Goal: Task Accomplishment & Management: Use online tool/utility

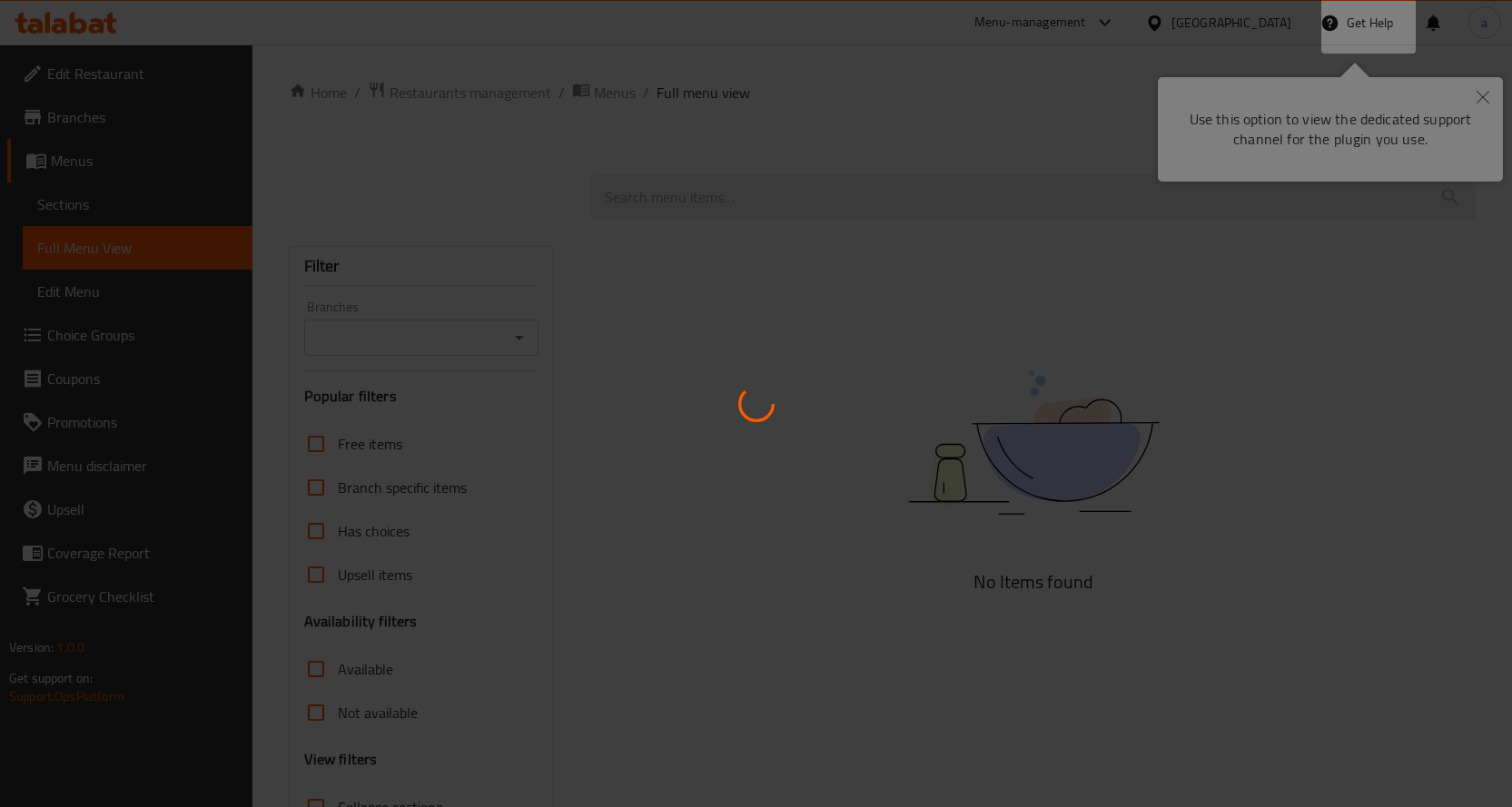
click at [1019, 464] on div at bounding box center [756, 404] width 1512 height 807
click at [1452, 95] on div at bounding box center [756, 404] width 1512 height 807
drag, startPoint x: 1487, startPoint y: 93, endPoint x: 1460, endPoint y: 101, distance: 28.2
click at [1488, 93] on div at bounding box center [756, 404] width 1512 height 807
click at [634, 333] on div at bounding box center [756, 404] width 1512 height 807
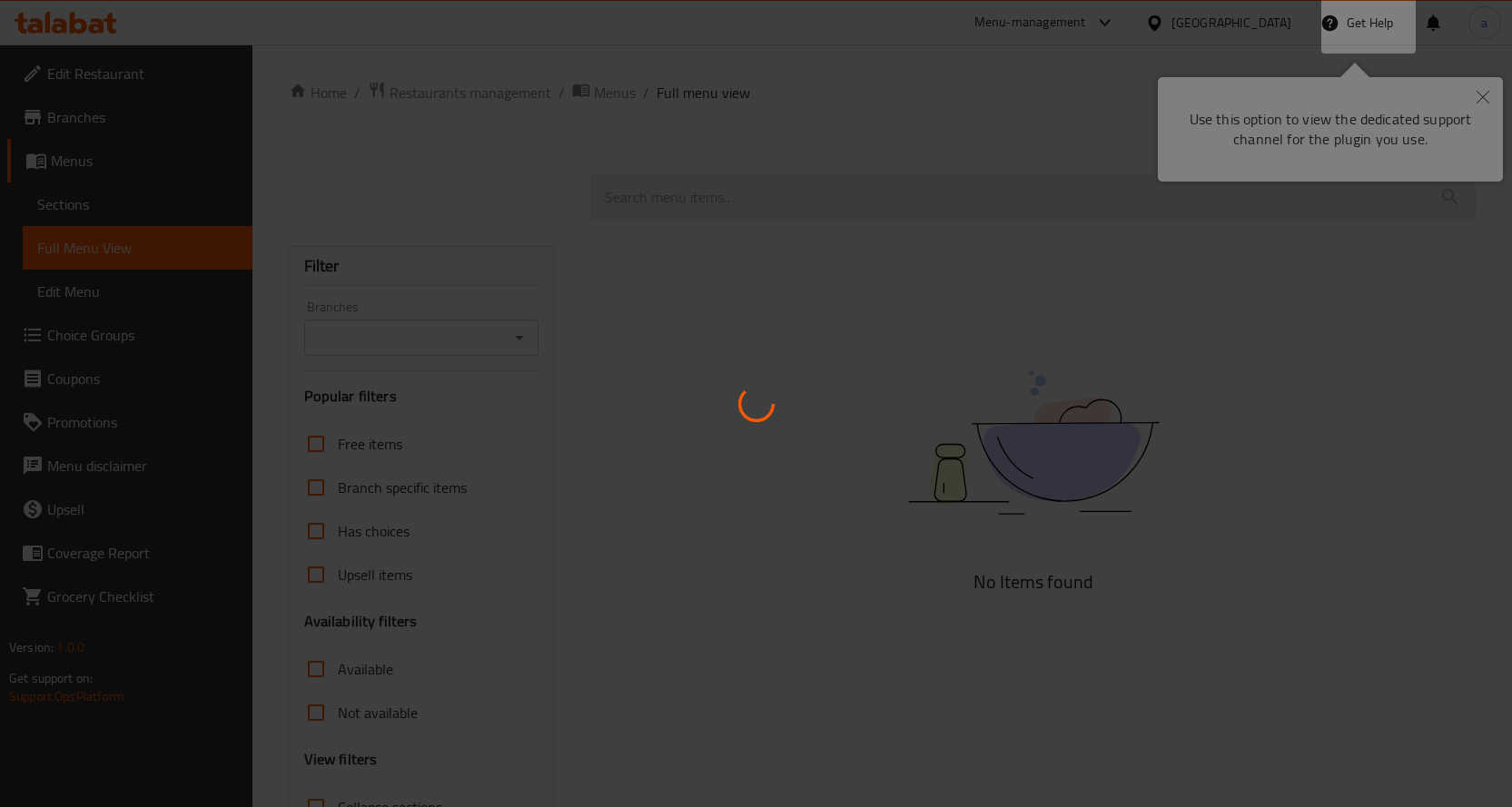
click at [648, 339] on div at bounding box center [756, 404] width 1512 height 807
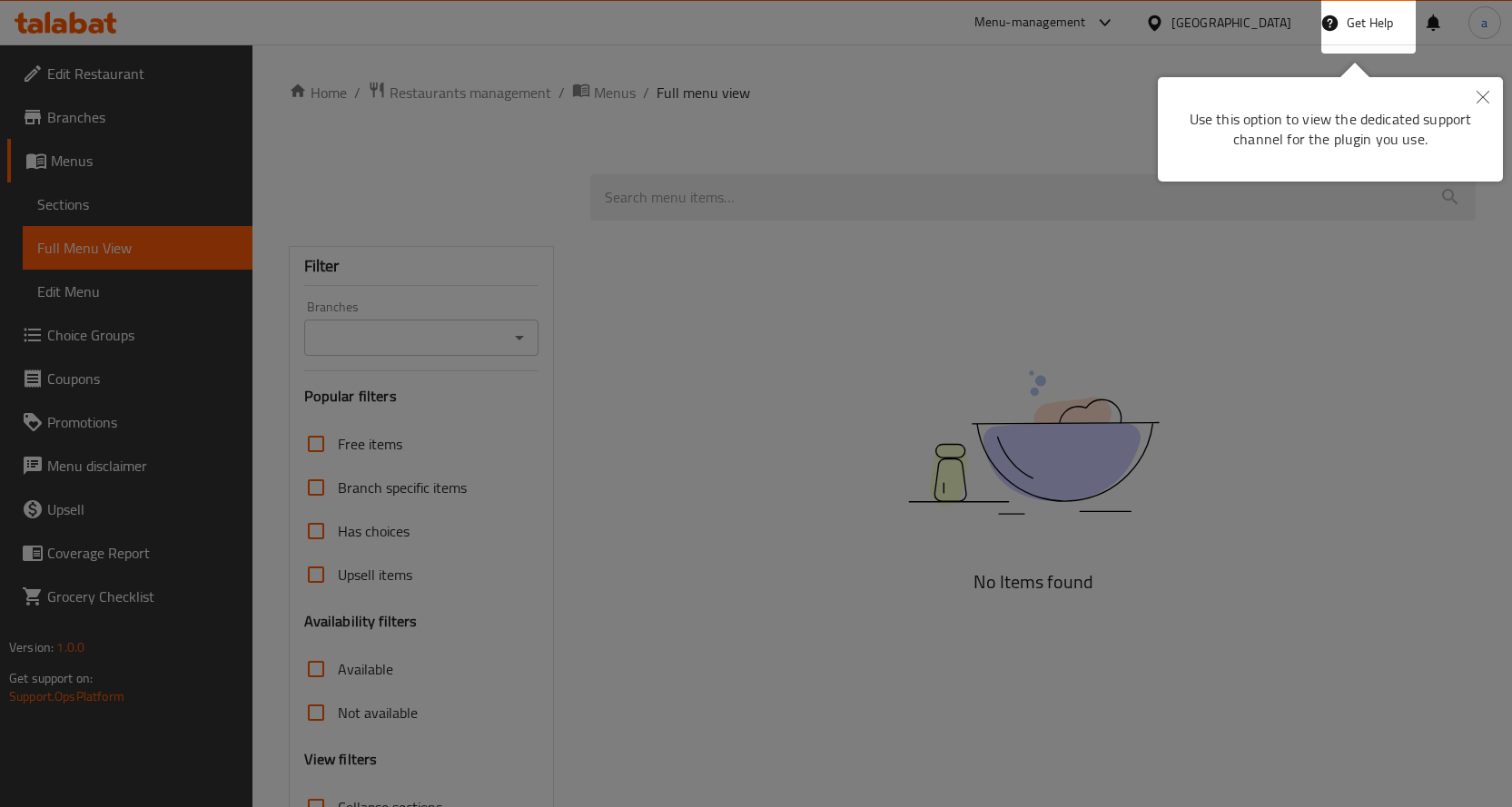
drag, startPoint x: 1422, startPoint y: 254, endPoint x: 1418, endPoint y: 245, distance: 9.8
click at [1422, 254] on div at bounding box center [756, 404] width 1512 height 807
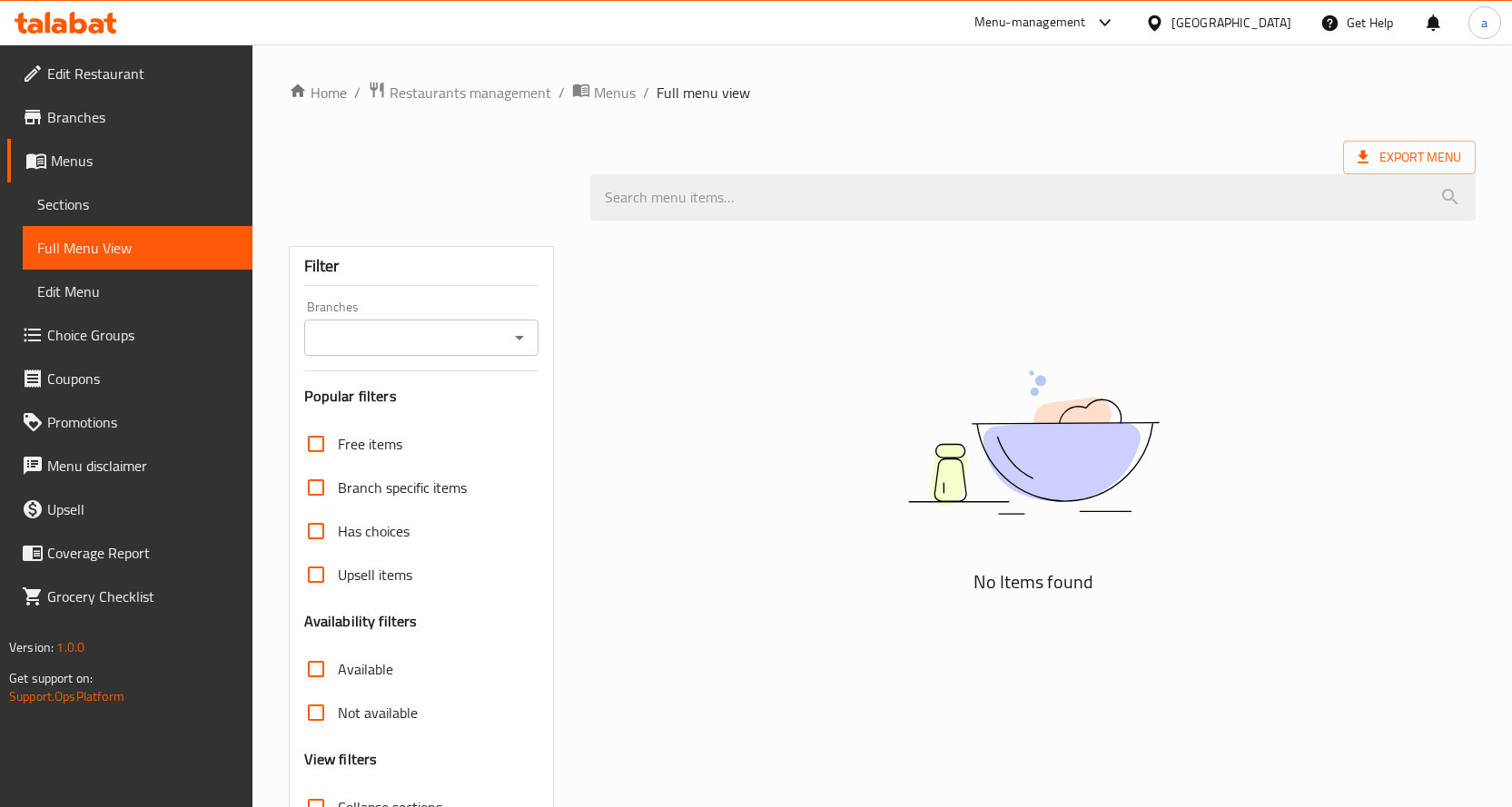
click at [1214, 29] on div "United Arab Emirates" at bounding box center [1231, 23] width 119 height 20
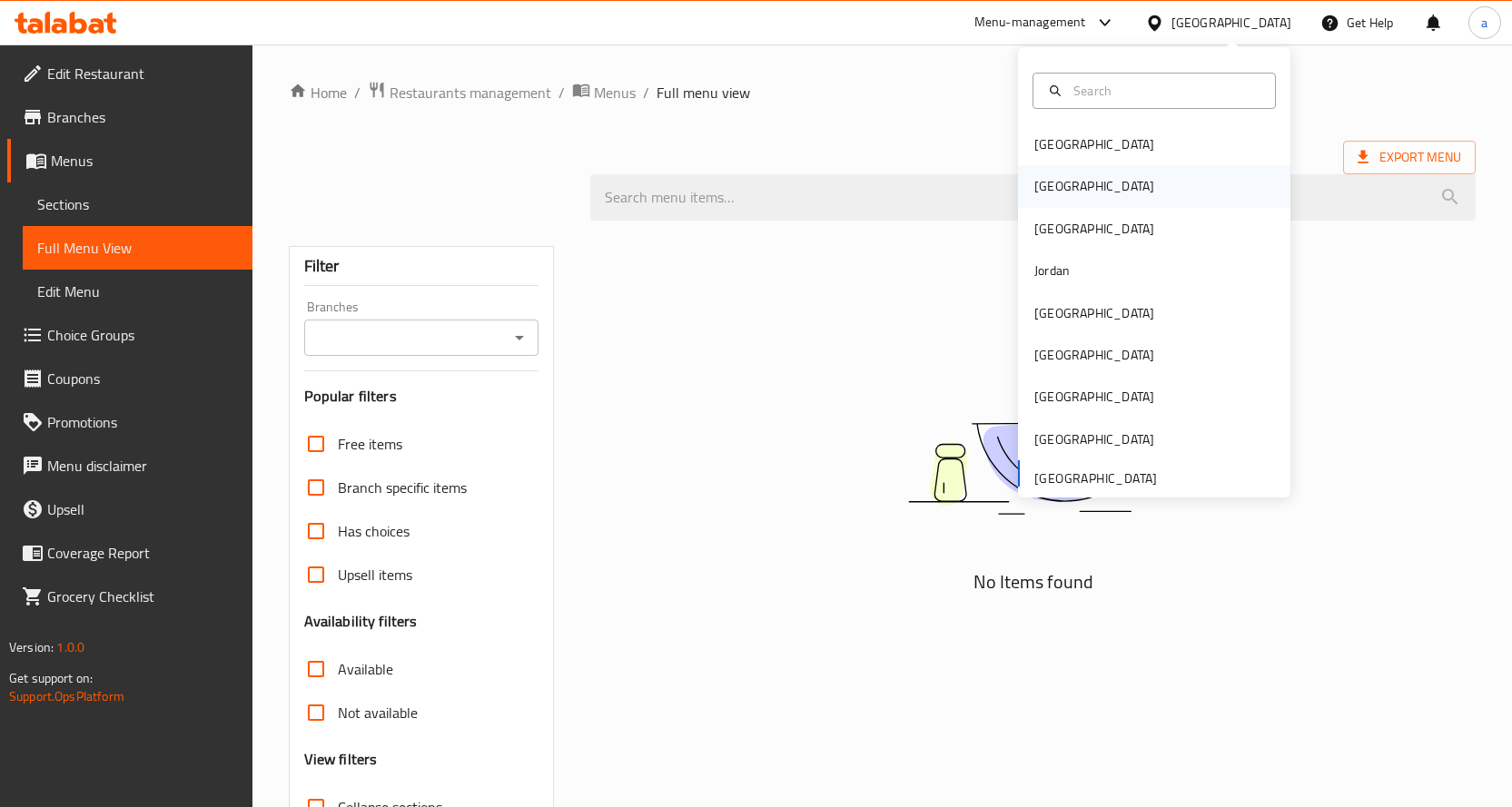
click at [1073, 182] on div "[GEOGRAPHIC_DATA]" at bounding box center [1154, 186] width 272 height 41
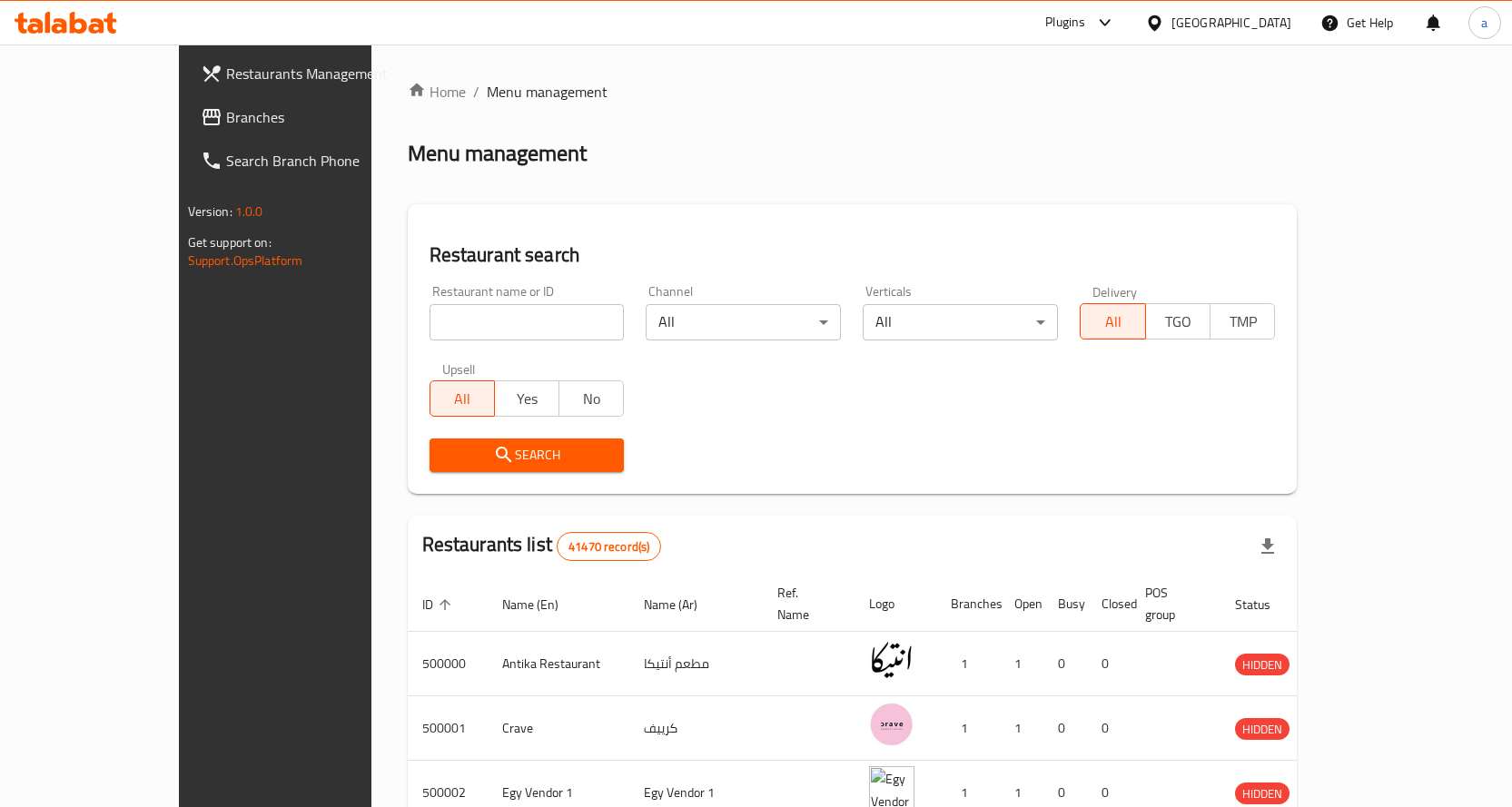
click at [186, 129] on link "Branches" at bounding box center [309, 117] width 246 height 43
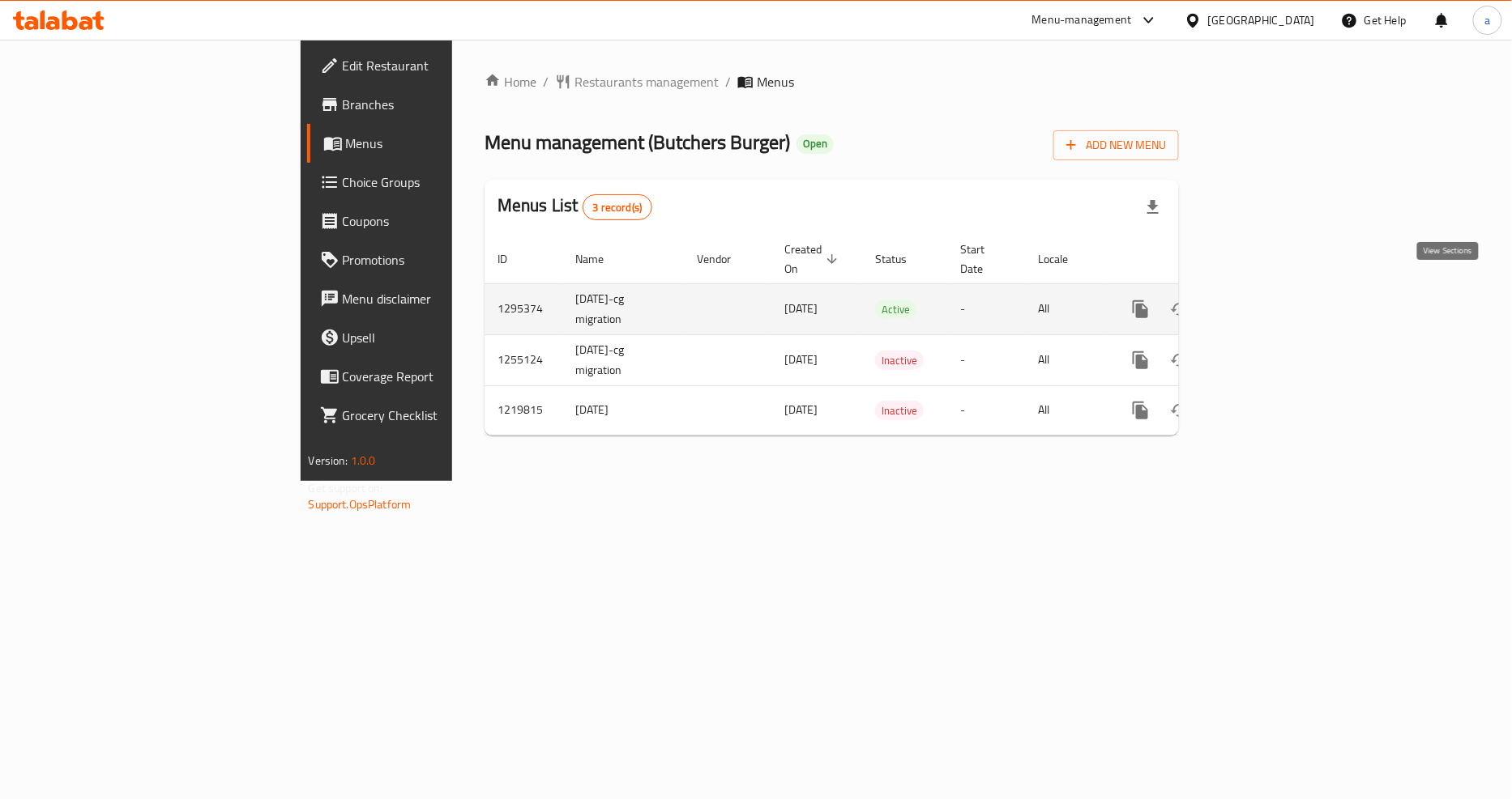
click at [1267, 300] on icon "enhanced table" at bounding box center [1257, 309] width 19 height 19
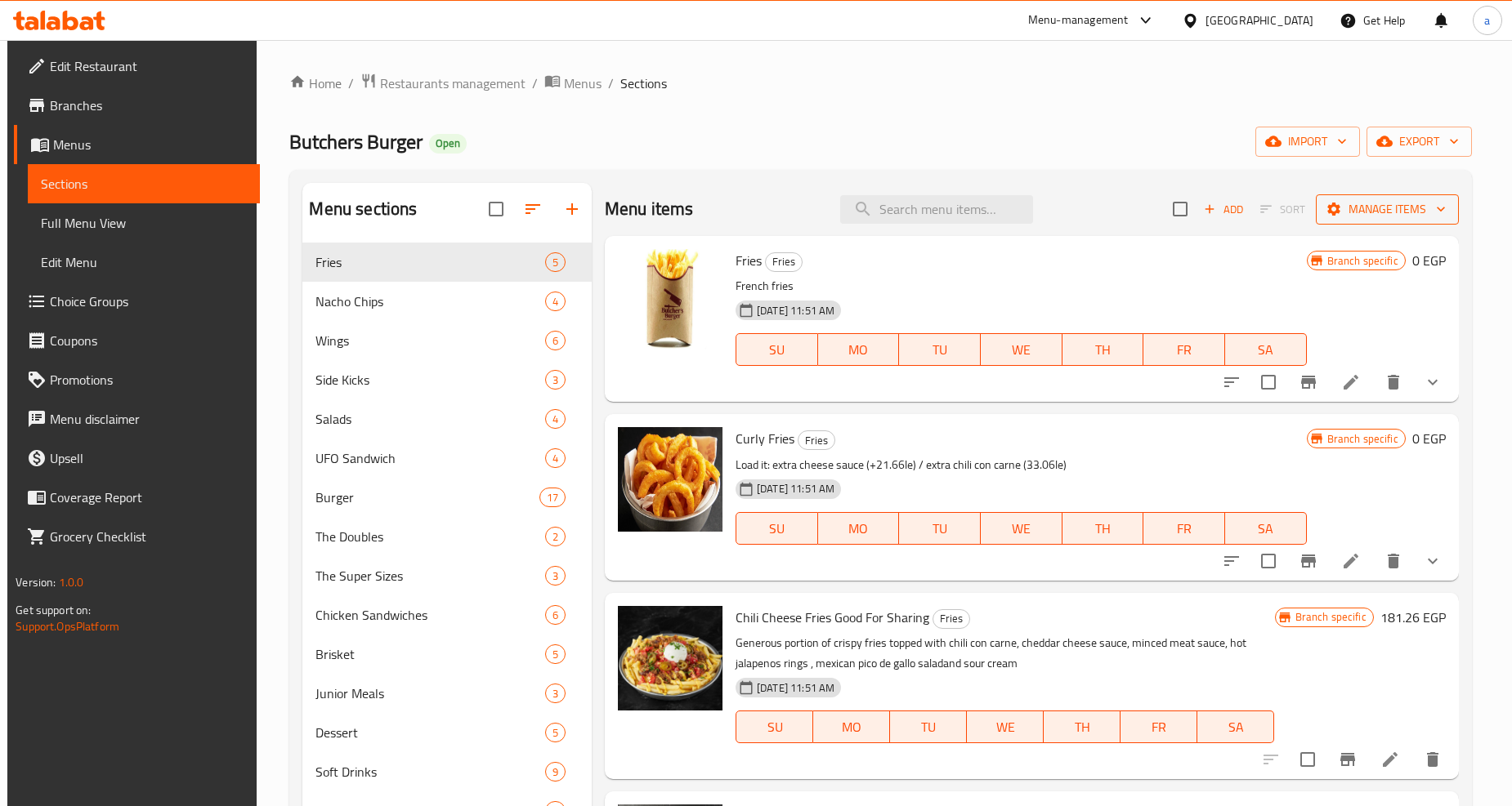
click at [1399, 211] on span "Manage items" at bounding box center [1387, 209] width 117 height 20
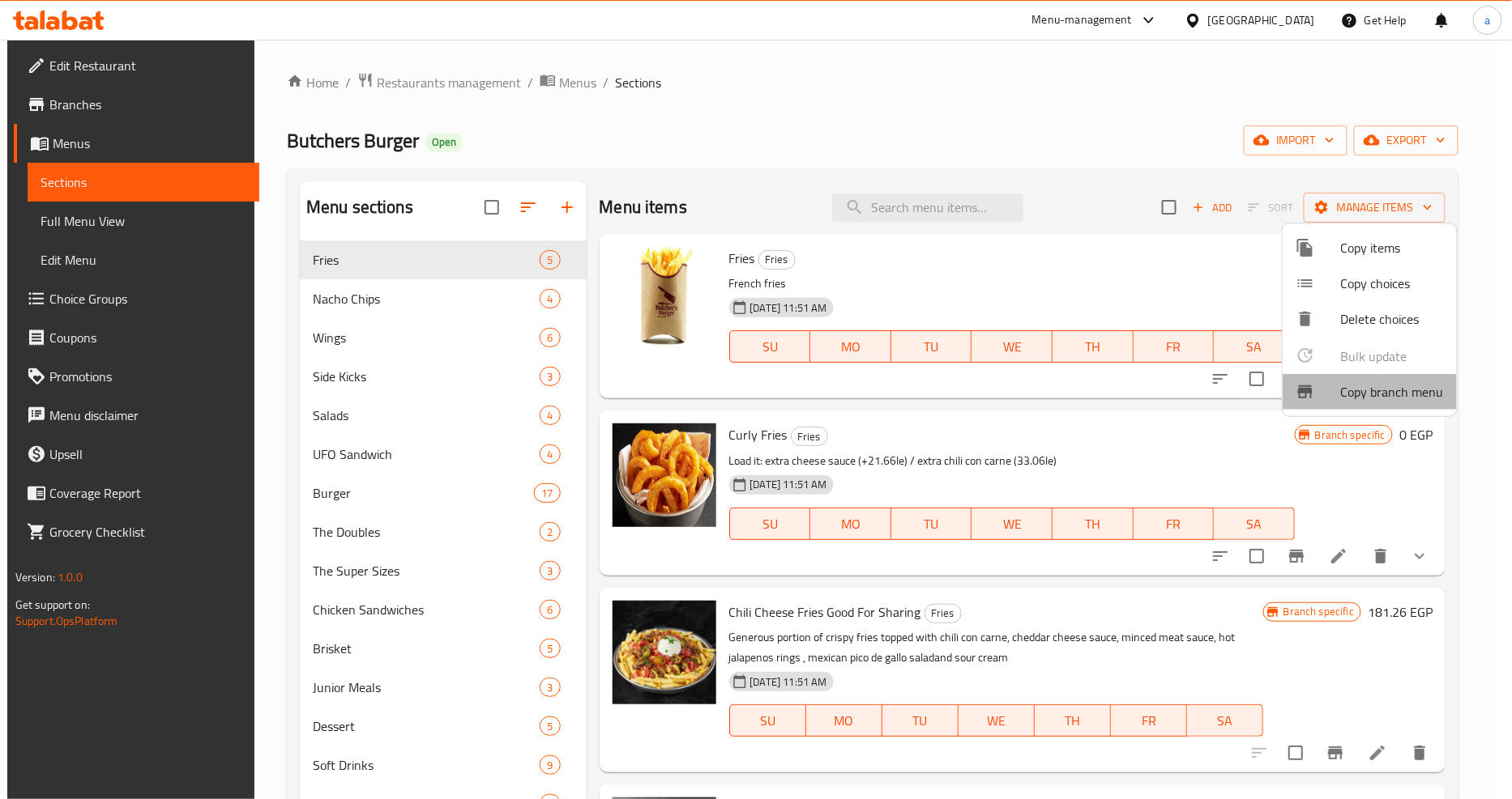
click at [1369, 386] on span "Copy branch menu" at bounding box center [1392, 391] width 103 height 19
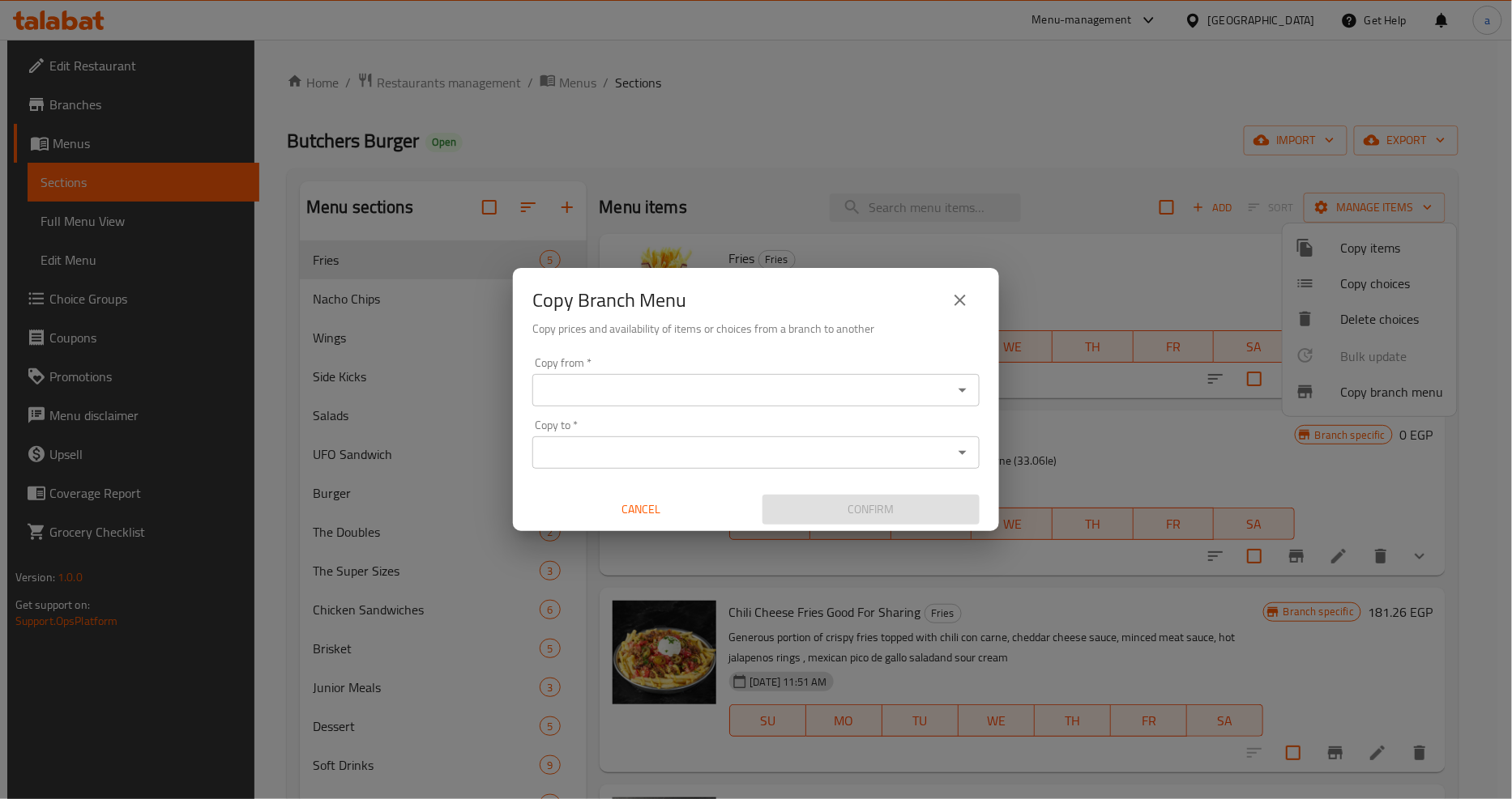
click at [841, 389] on input "Copy from   *" at bounding box center [742, 390] width 411 height 23
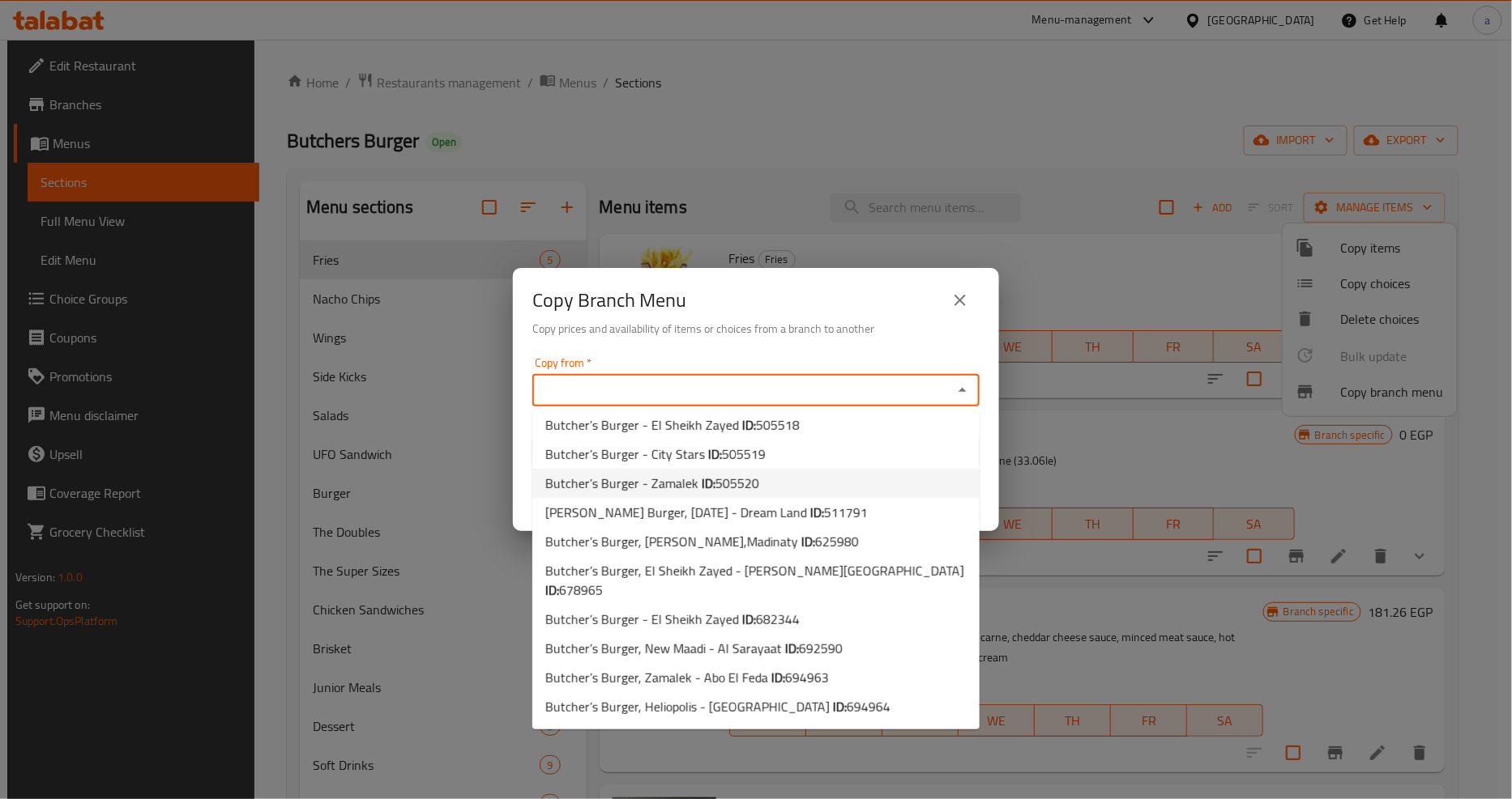
scroll to position [180, 0]
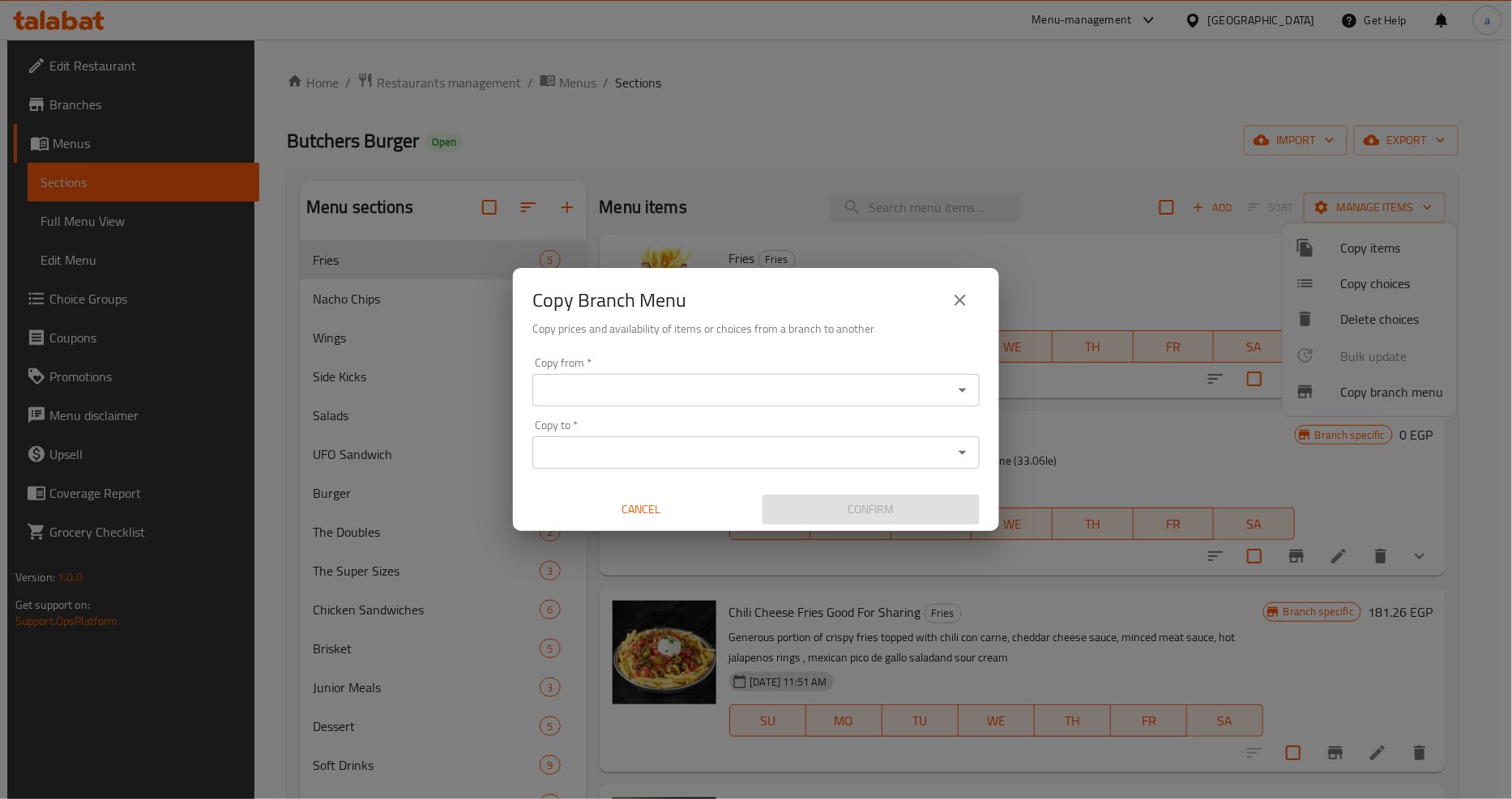
click at [913, 397] on input "Copy from   *" at bounding box center [742, 390] width 411 height 23
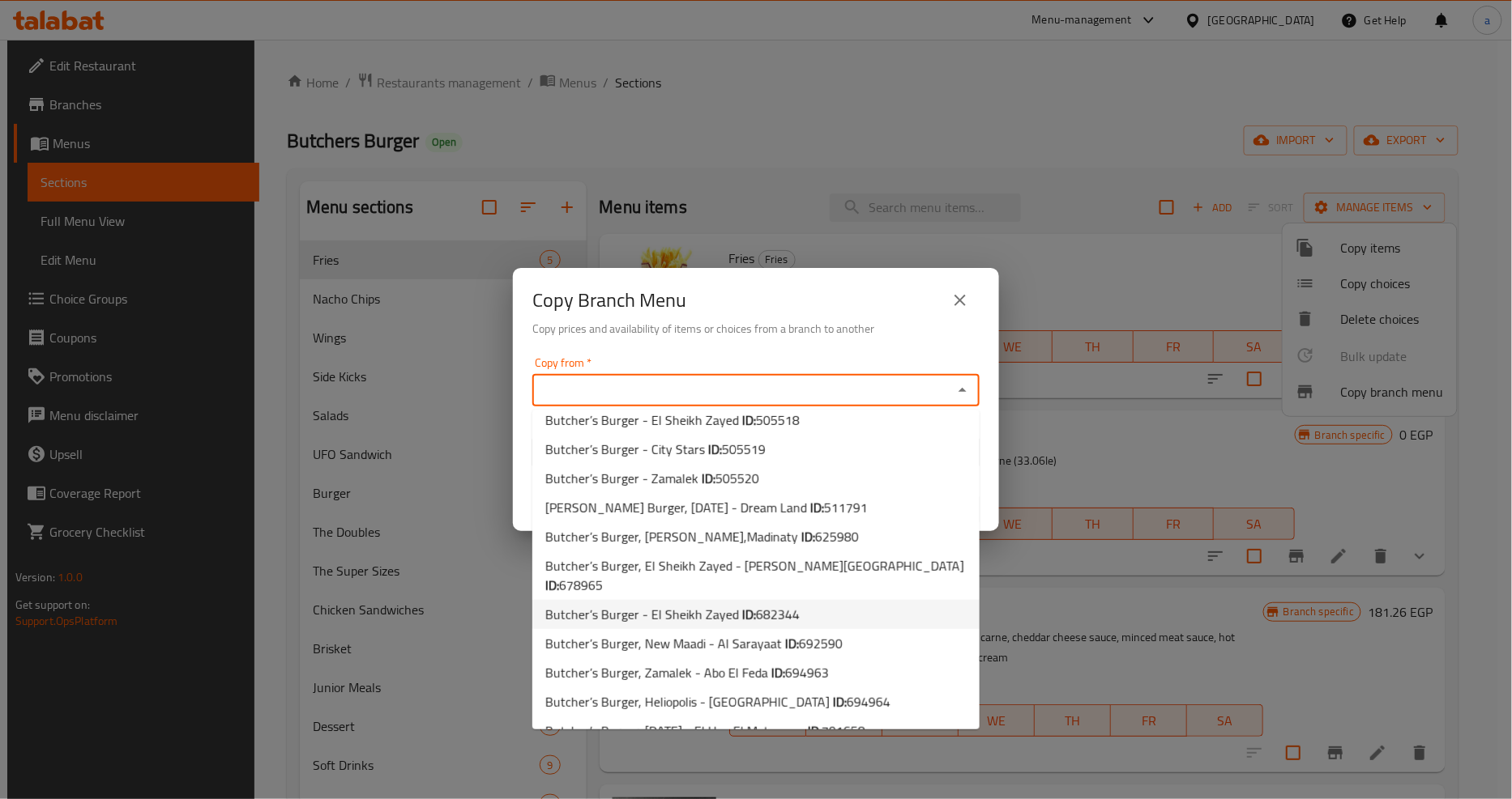
scroll to position [188, 0]
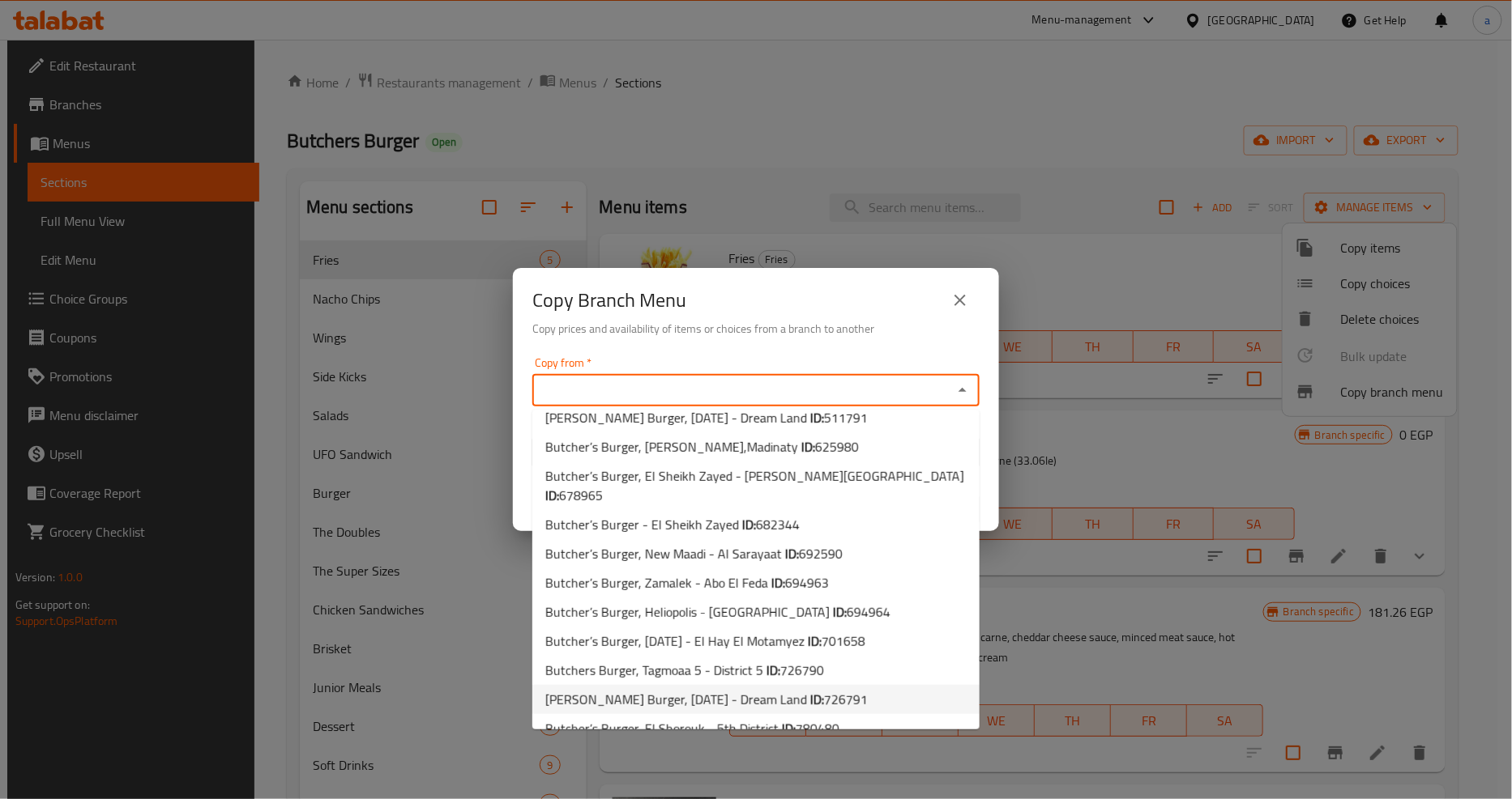
click at [882, 685] on li "Butcher’s Burger, [DATE] - Dream Land ID: 726791" at bounding box center [756, 699] width 447 height 29
type input "[PERSON_NAME] Burger, [DATE] - Dream Land"
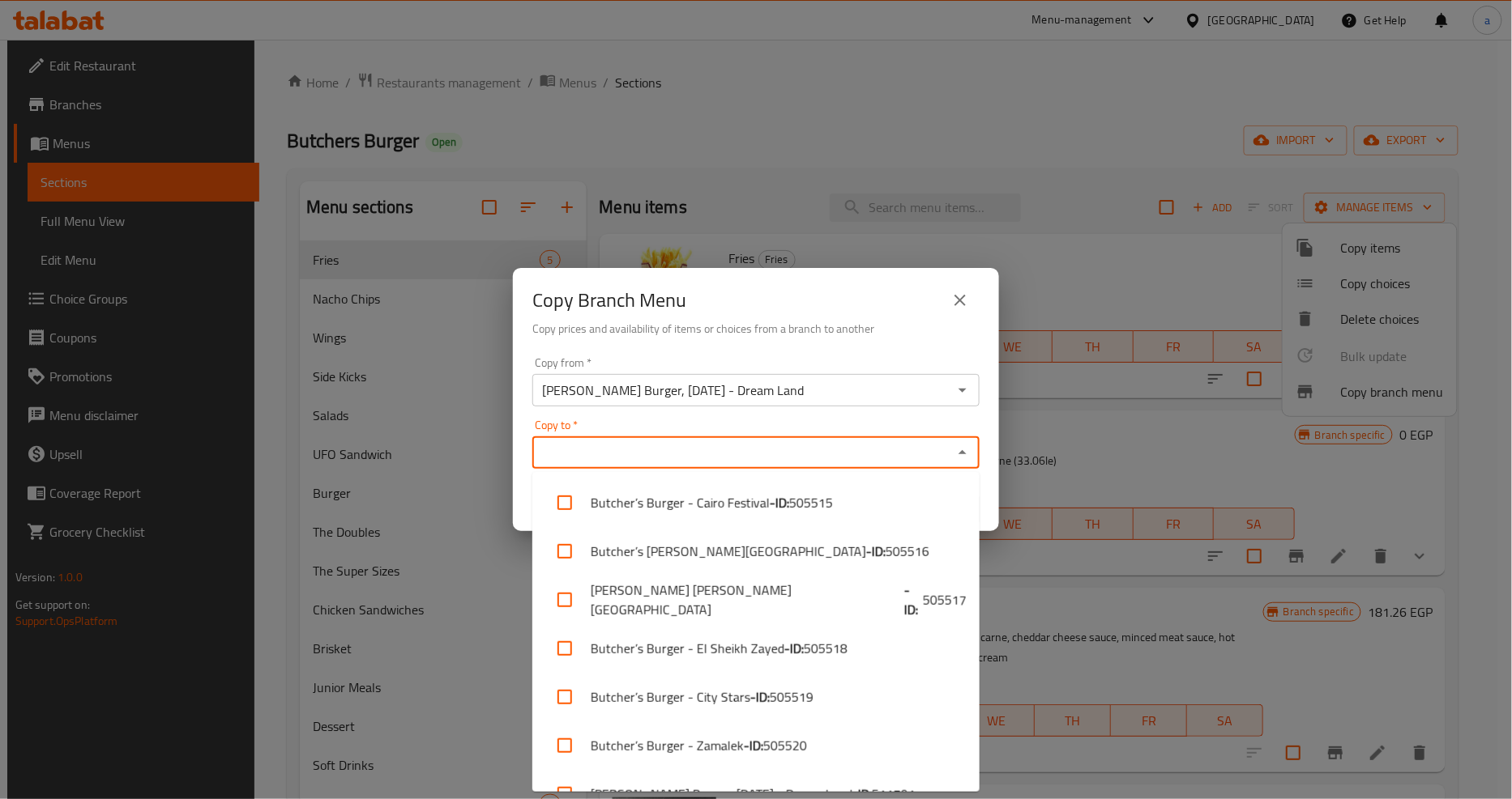
click at [865, 463] on input "Copy to   *" at bounding box center [742, 452] width 411 height 23
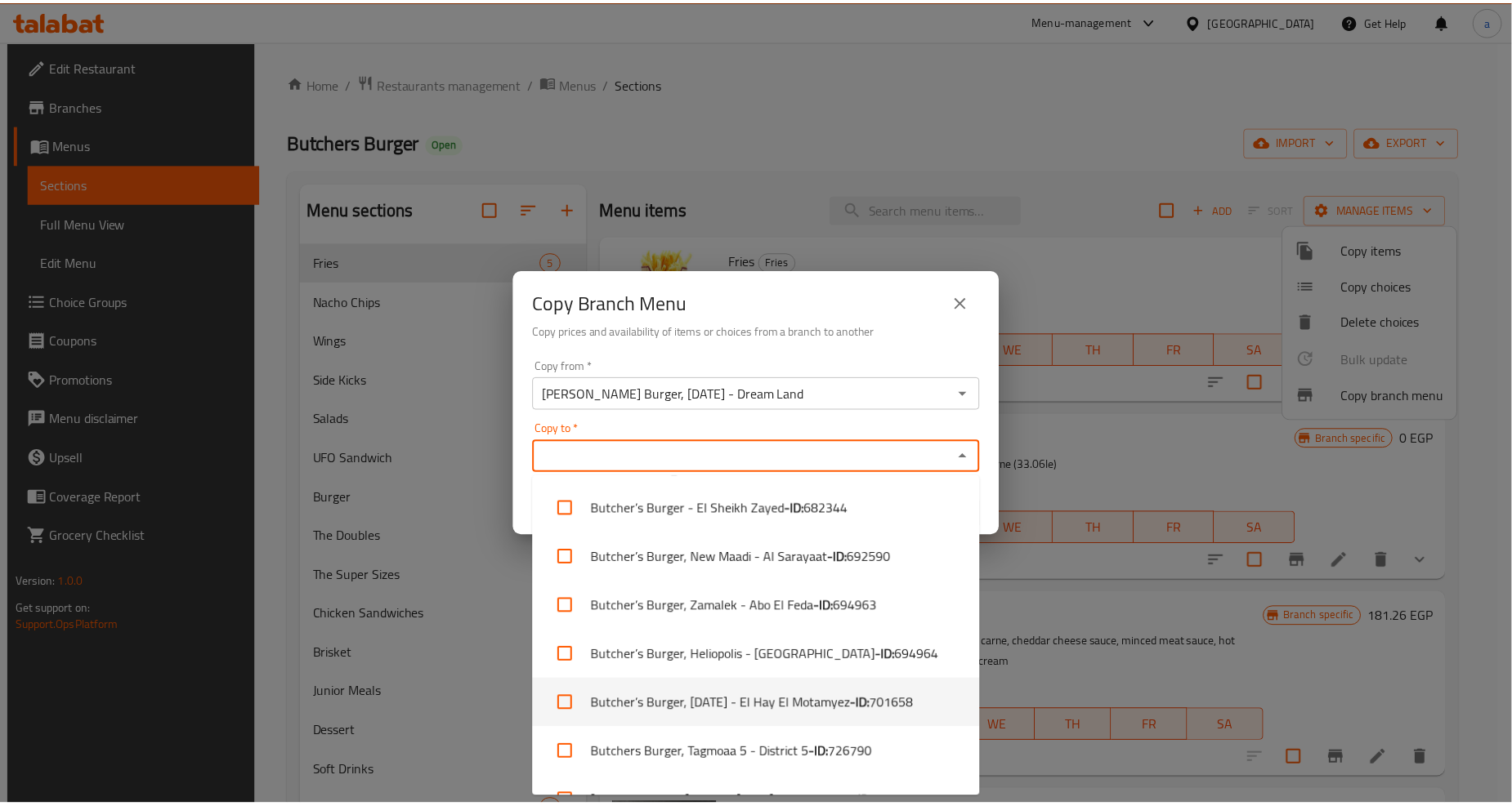
scroll to position [523, 0]
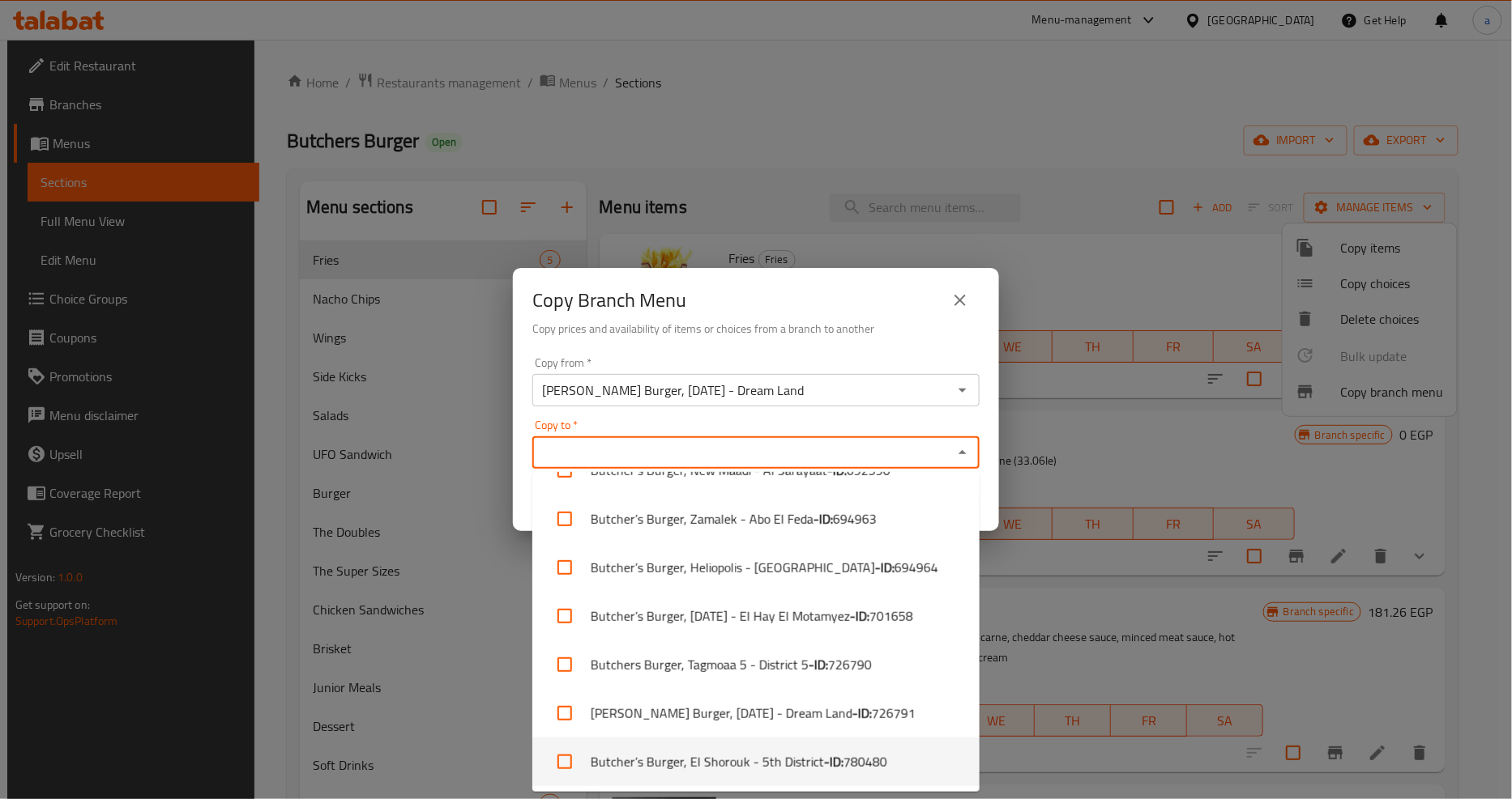
click at [800, 751] on li "Butcher’s Burger, El Shorouk - 5th District - ID: 780480" at bounding box center [756, 762] width 447 height 49
checkbox input "true"
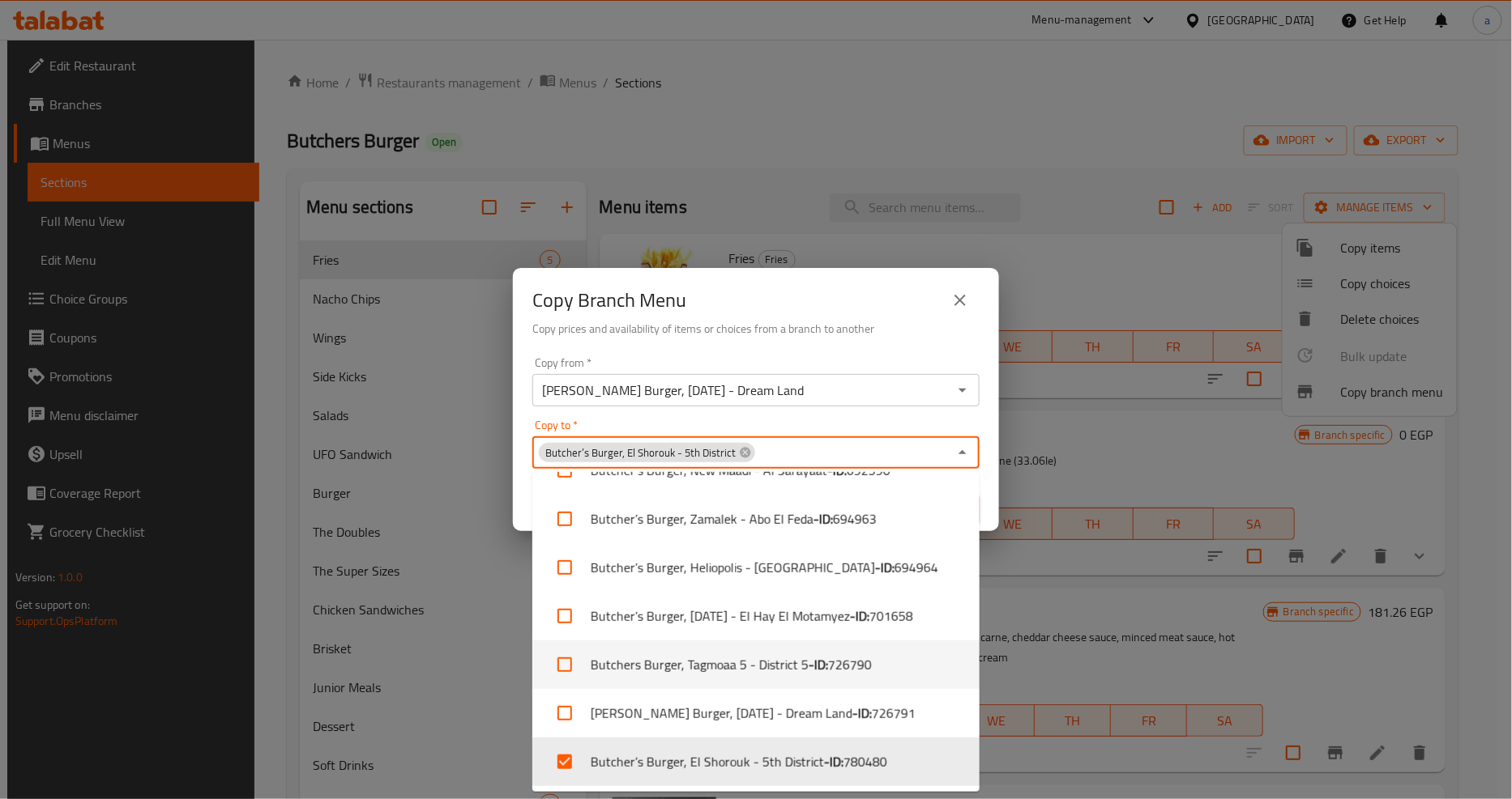
click at [1041, 569] on div "Copy Branch Menu Copy prices and availability of items or choices from a branch…" at bounding box center [756, 400] width 1512 height 799
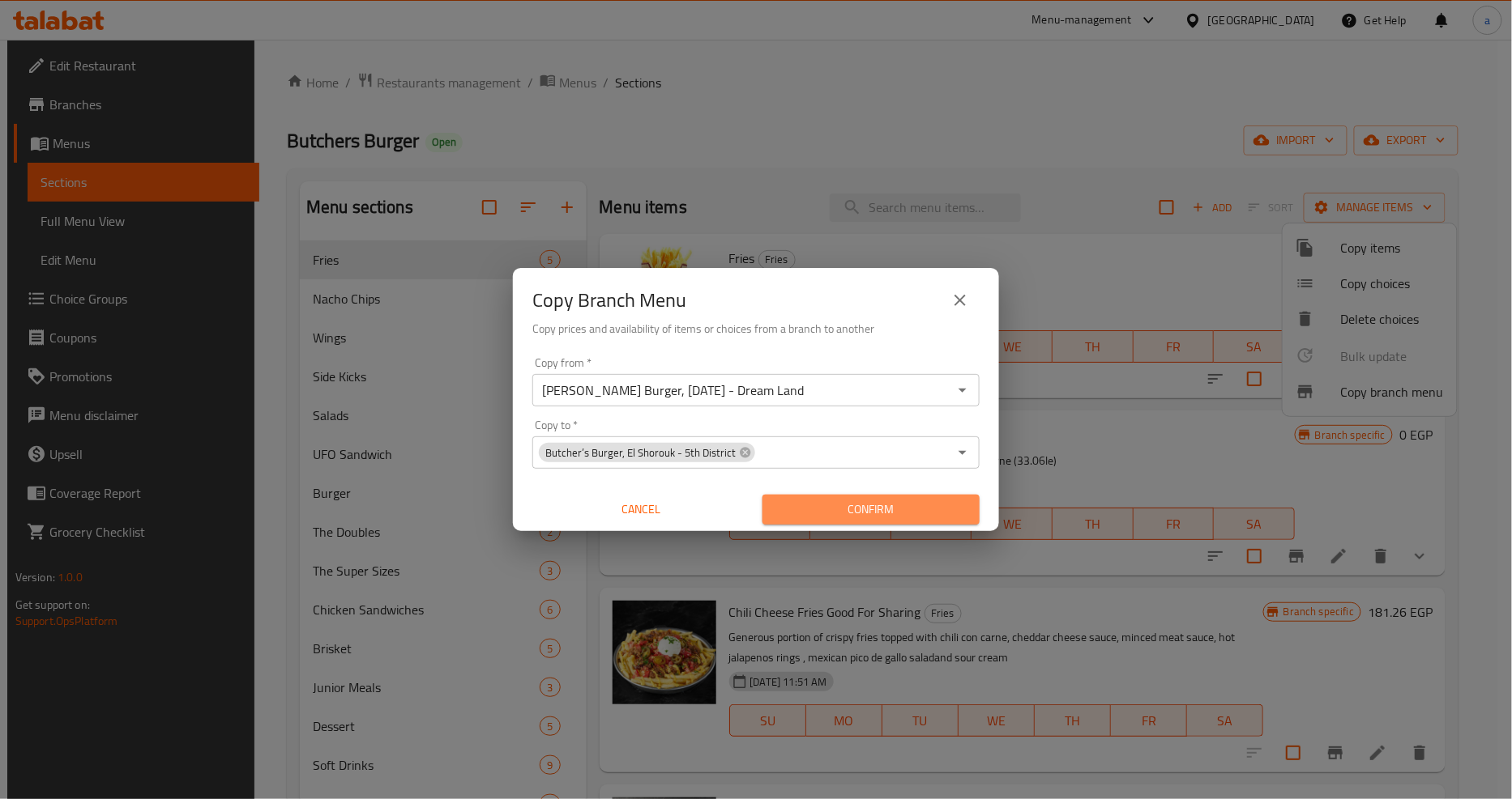
click at [868, 515] on span "Confirm" at bounding box center [871, 509] width 191 height 20
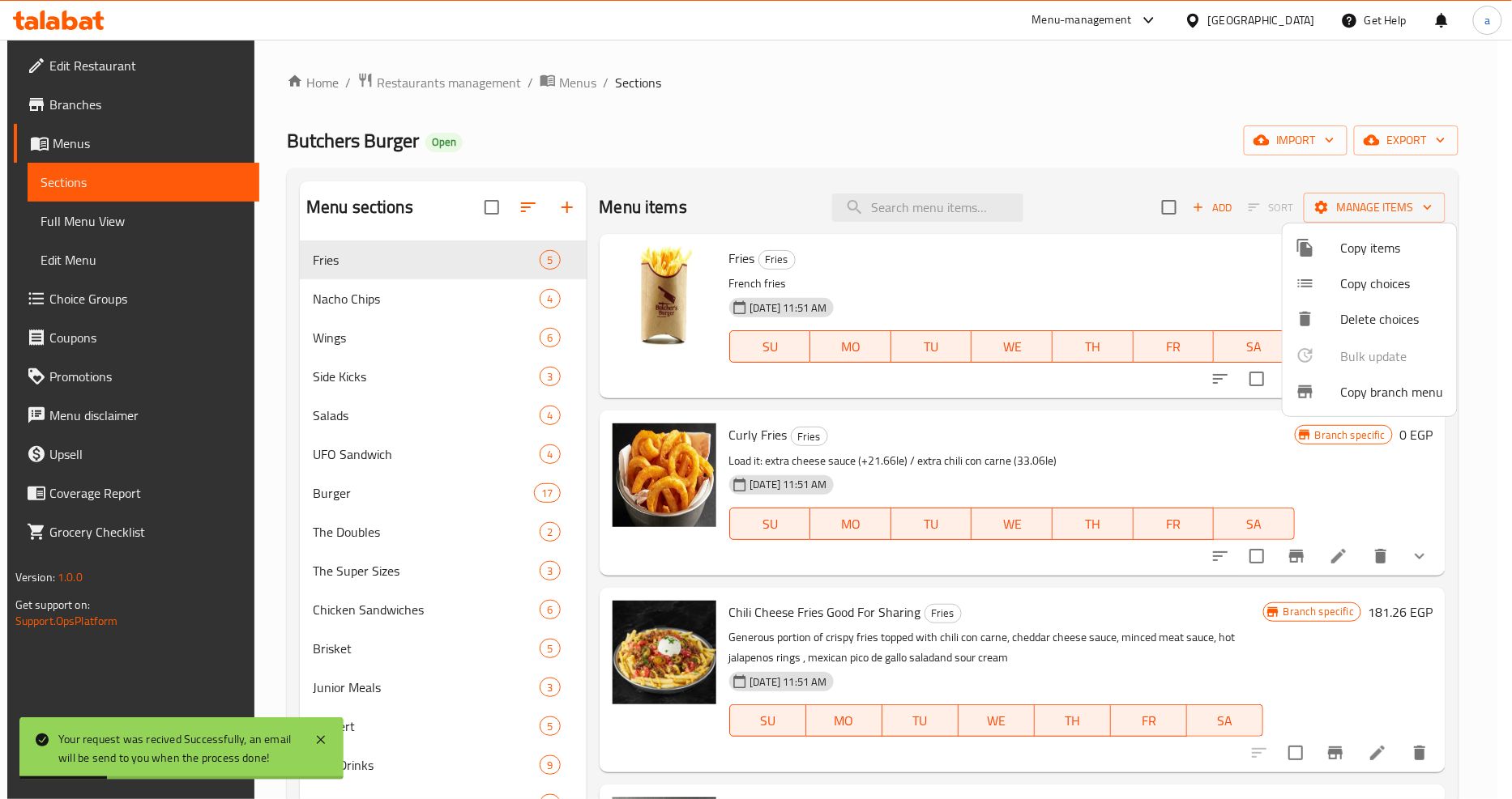
click at [111, 122] on div at bounding box center [756, 400] width 1512 height 799
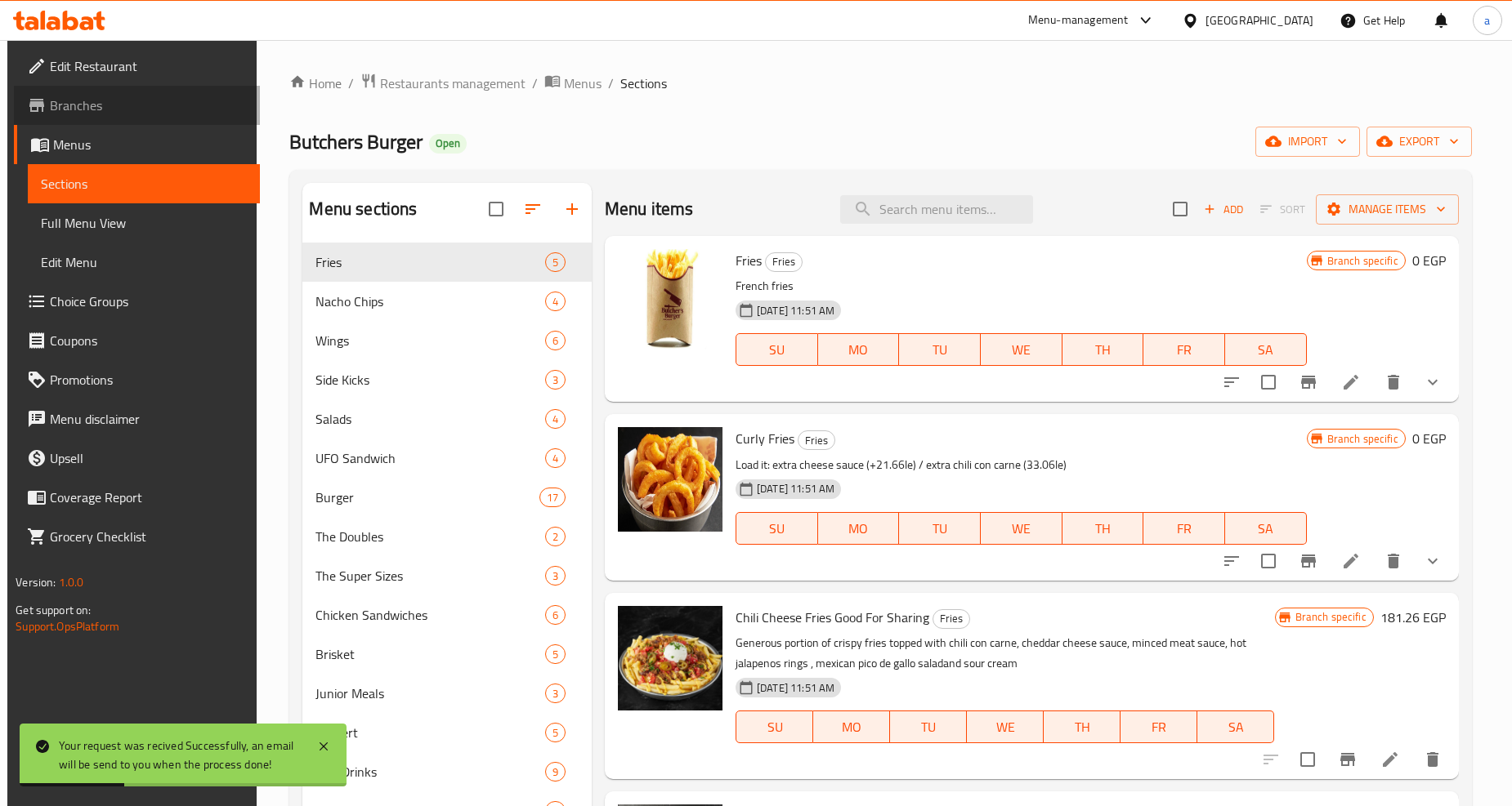
click at [112, 119] on link "Branches" at bounding box center [136, 105] width 246 height 39
